Goal: Check status: Check status

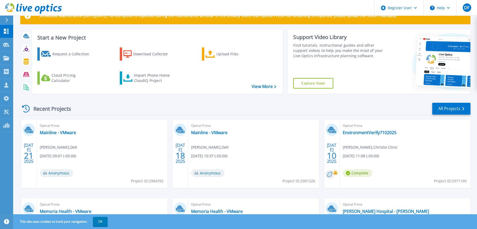
scroll to position [26, 0]
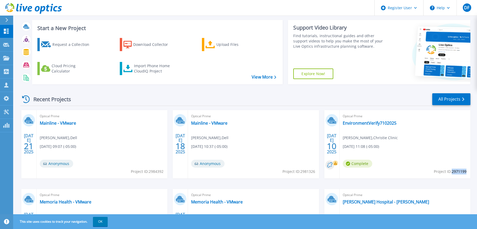
drag, startPoint x: 466, startPoint y: 171, endPoint x: 451, endPoint y: 173, distance: 14.9
click at [451, 173] on span "Project ID: 2971199" at bounding box center [450, 172] width 33 height 6
click at [356, 125] on link "EnvironmentVerify7102025" at bounding box center [370, 122] width 54 height 5
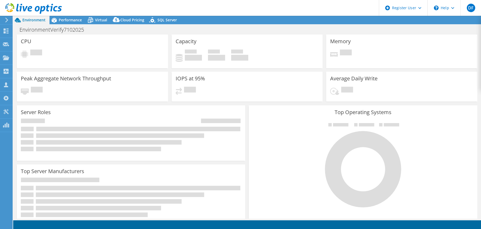
select select "USD"
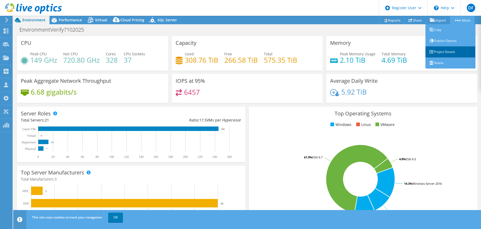
click at [451, 53] on link "Project Details" at bounding box center [451, 51] width 50 height 11
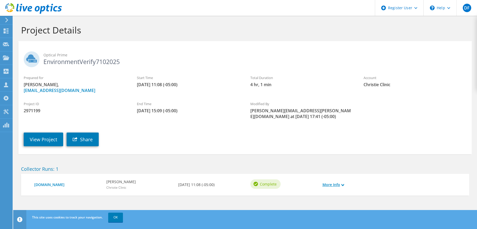
click at [340, 185] on link "More Info" at bounding box center [334, 185] width 22 height 6
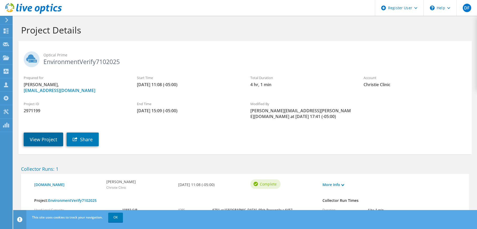
click at [46, 145] on link "View Project" at bounding box center [44, 139] width 40 height 14
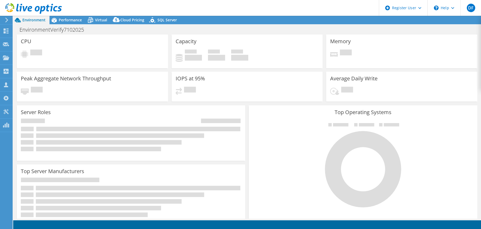
select select "USD"
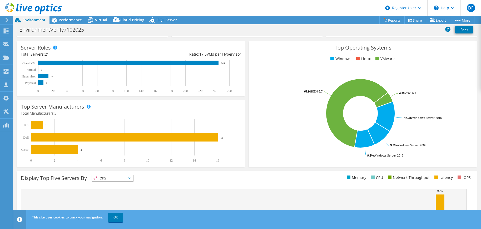
scroll to position [105, 0]
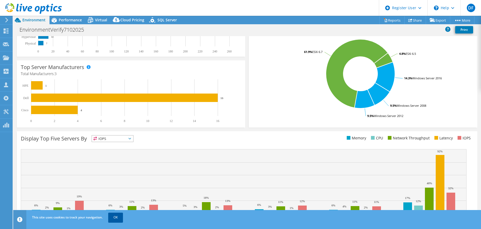
click at [111, 218] on link "OK" at bounding box center [115, 217] width 15 height 9
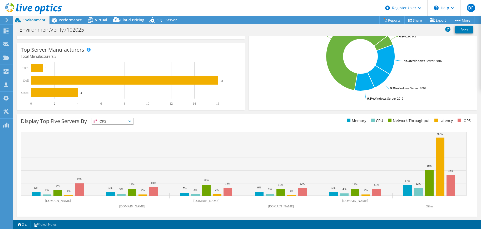
scroll to position [0, 0]
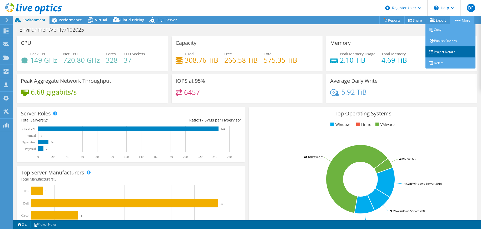
click at [454, 54] on link "Project Details" at bounding box center [451, 51] width 50 height 11
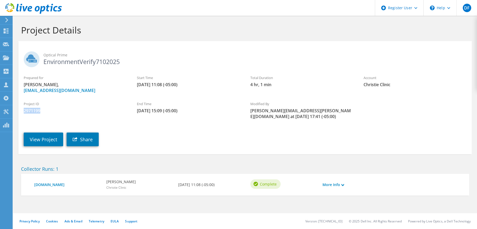
drag, startPoint x: 41, startPoint y: 111, endPoint x: 22, endPoint y: 112, distance: 19.8
click at [21, 112] on div "Project ID 2971199" at bounding box center [74, 108] width 113 height 18
copy span "2971199"
click at [41, 142] on link "View Project" at bounding box center [44, 139] width 40 height 14
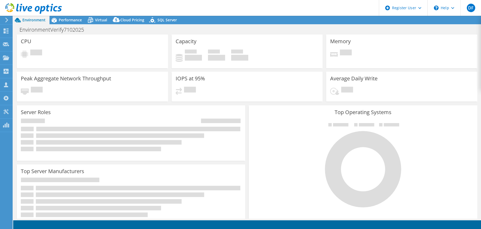
select select "USD"
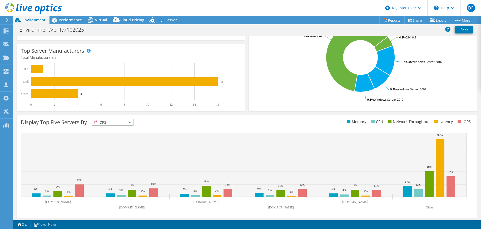
scroll to position [123, 0]
